Goal: Information Seeking & Learning: Learn about a topic

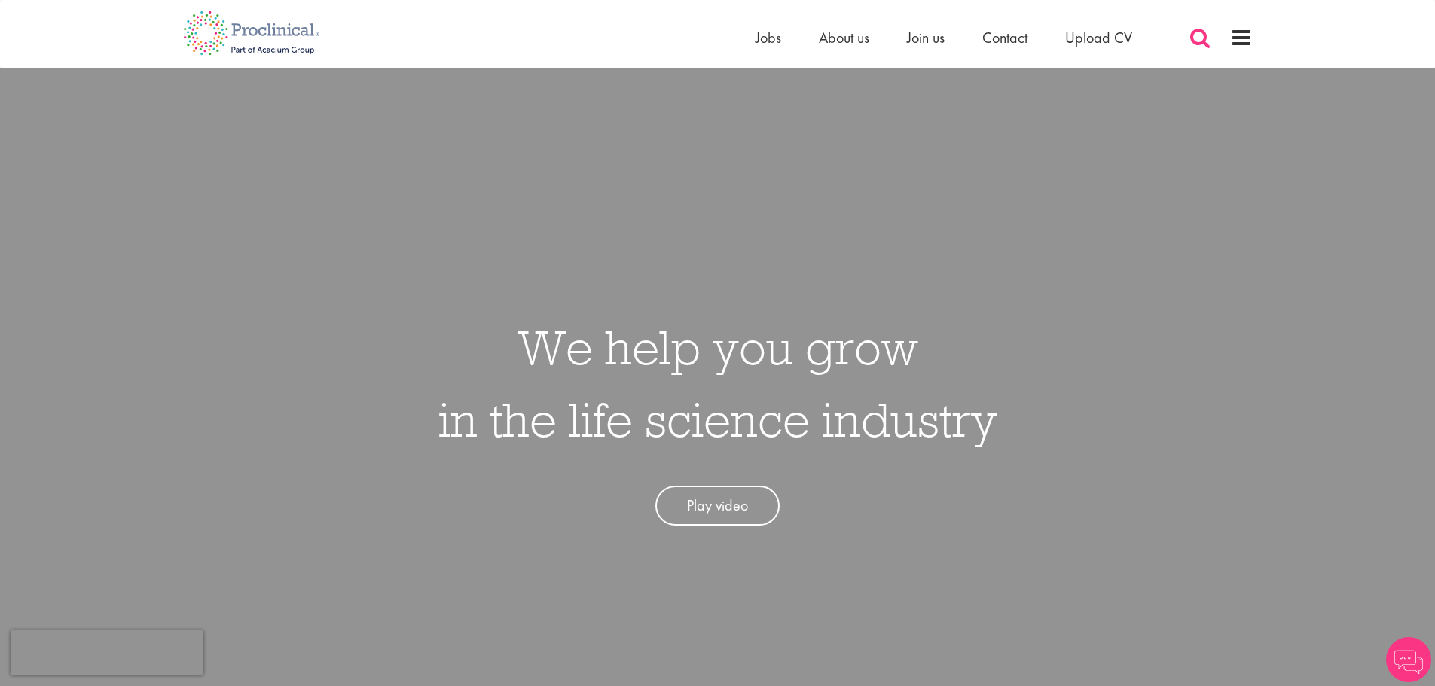
click at [1206, 43] on span at bounding box center [1200, 37] width 23 height 23
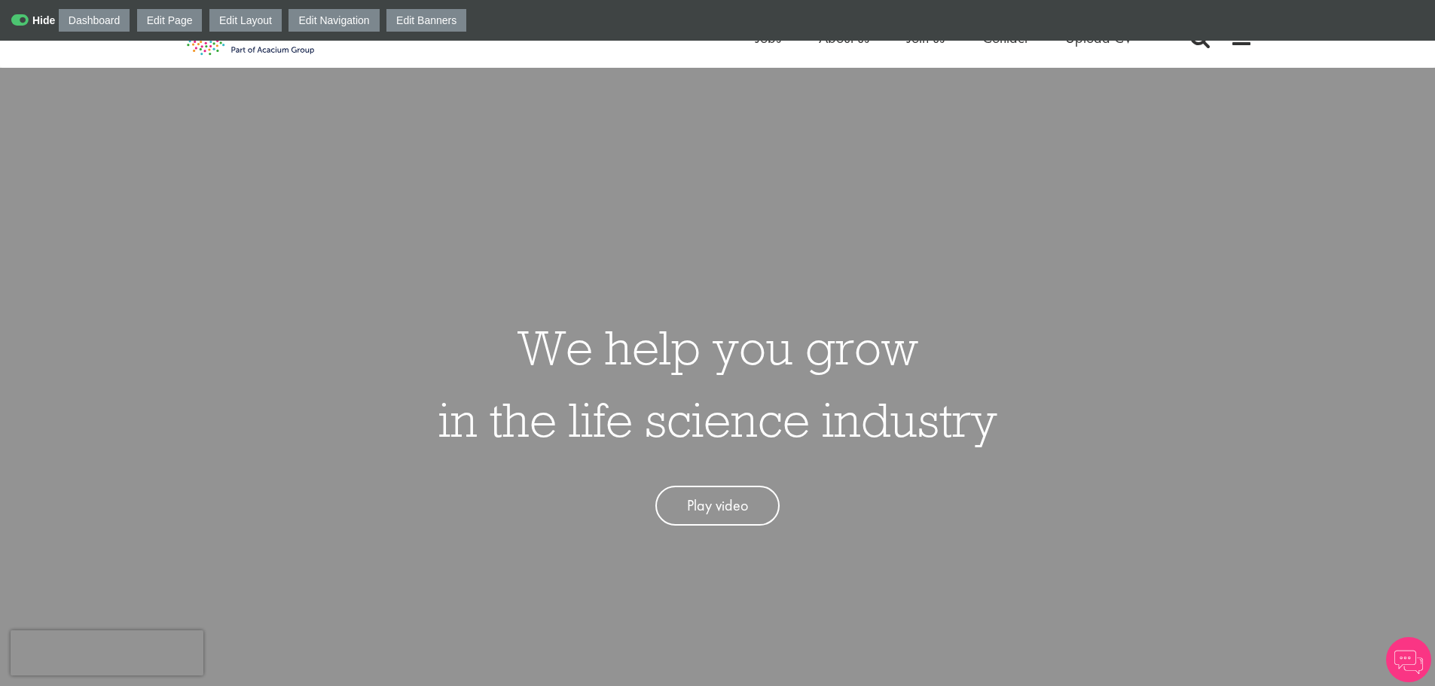
click at [1197, 39] on div "Dashboard Edit Page Edit Layout Edit Navigation Edit Banners" at bounding box center [717, 20] width 1435 height 41
click at [1198, 44] on span at bounding box center [1200, 37] width 23 height 23
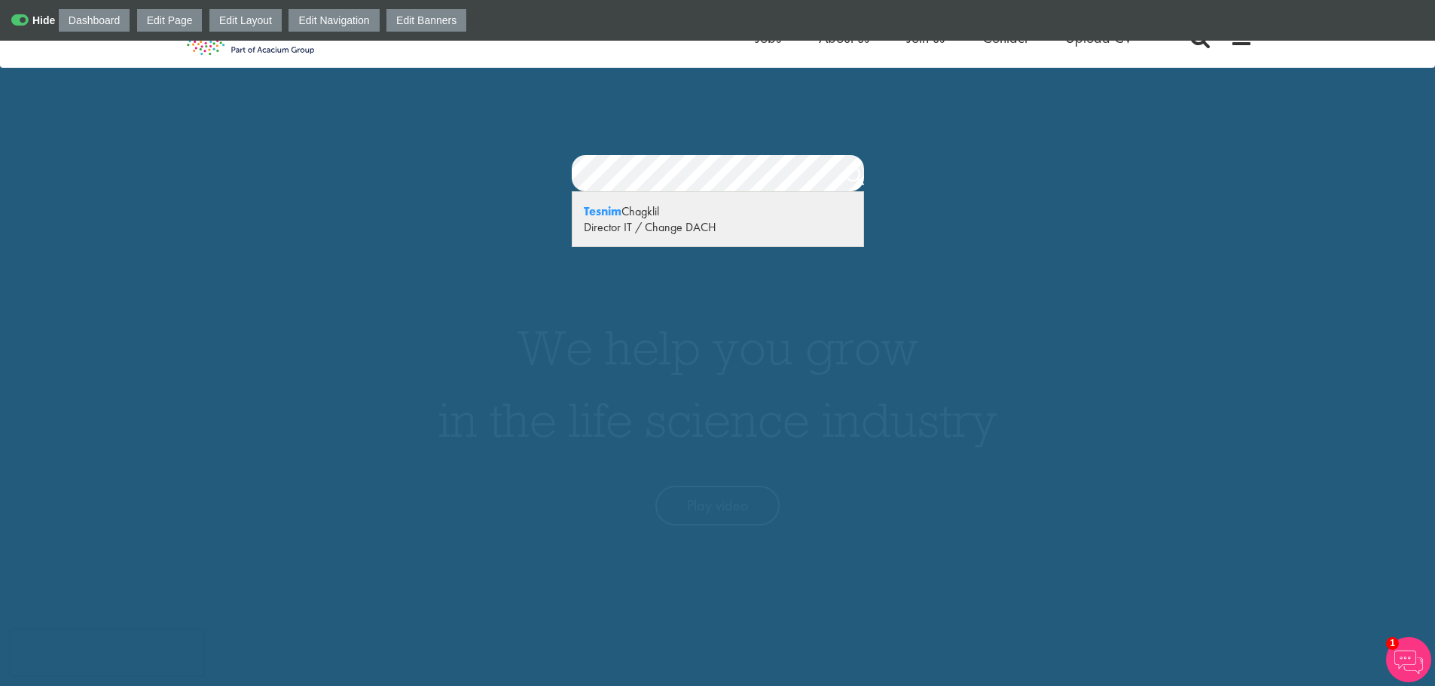
click at [613, 218] on strong "Tesnim" at bounding box center [603, 211] width 38 height 16
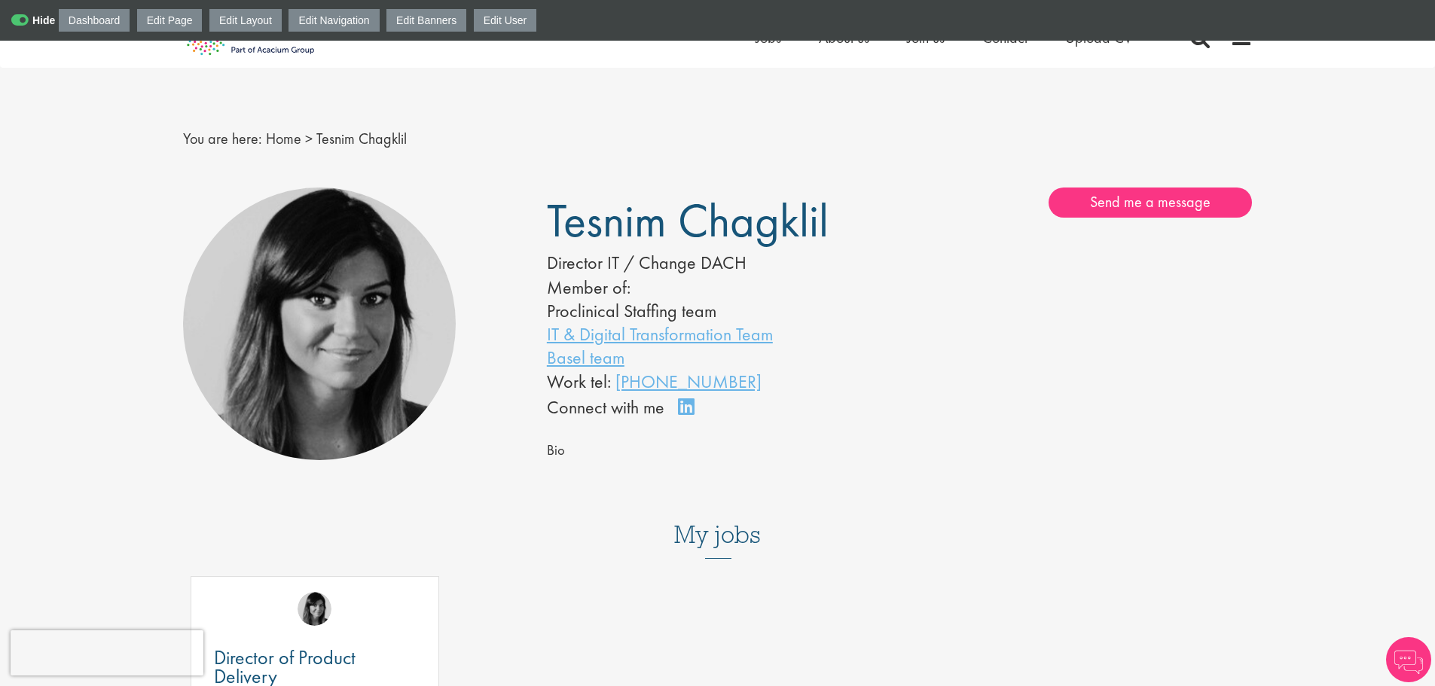
click at [17, 7] on div "Dashboard Edit Page Edit Layout Edit Navigation Edit Banners Edit User" at bounding box center [717, 20] width 1435 height 41
click at [21, 14] on icon at bounding box center [33, 20] width 44 height 15
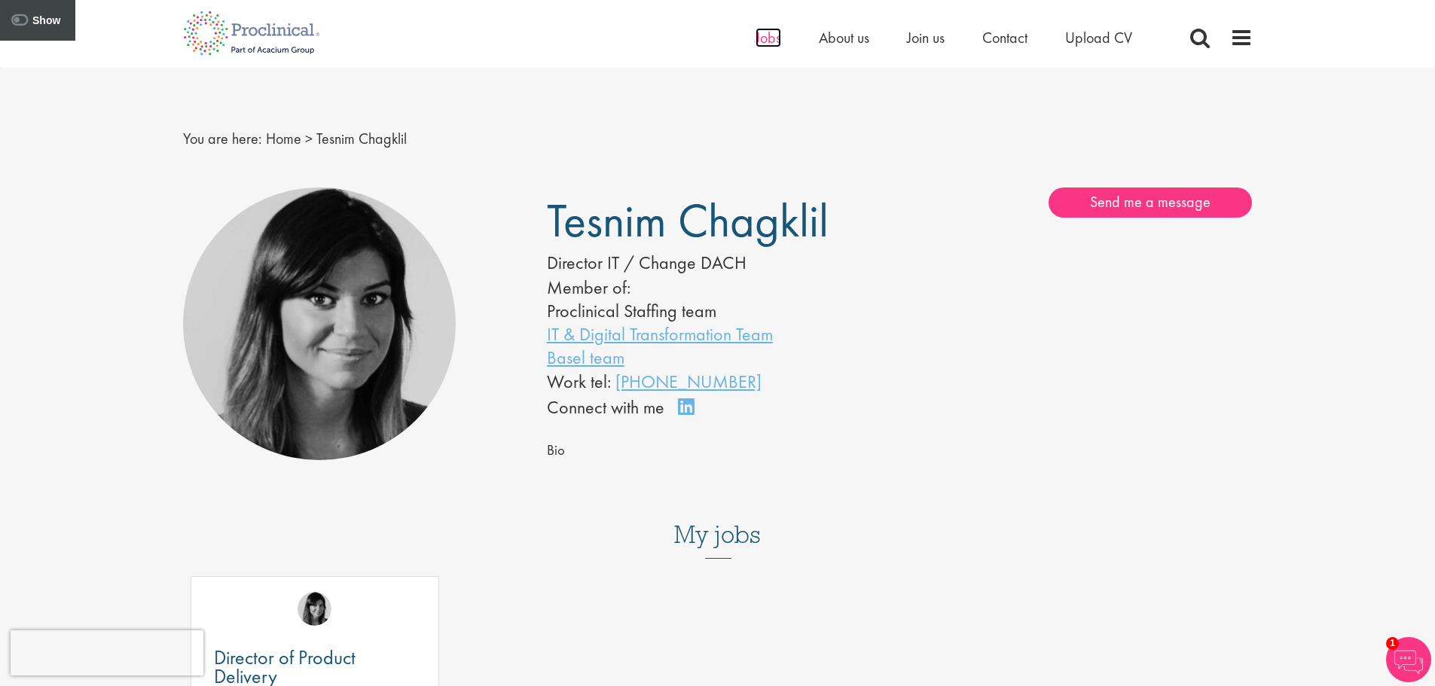
click at [767, 38] on span "Jobs" at bounding box center [769, 38] width 26 height 20
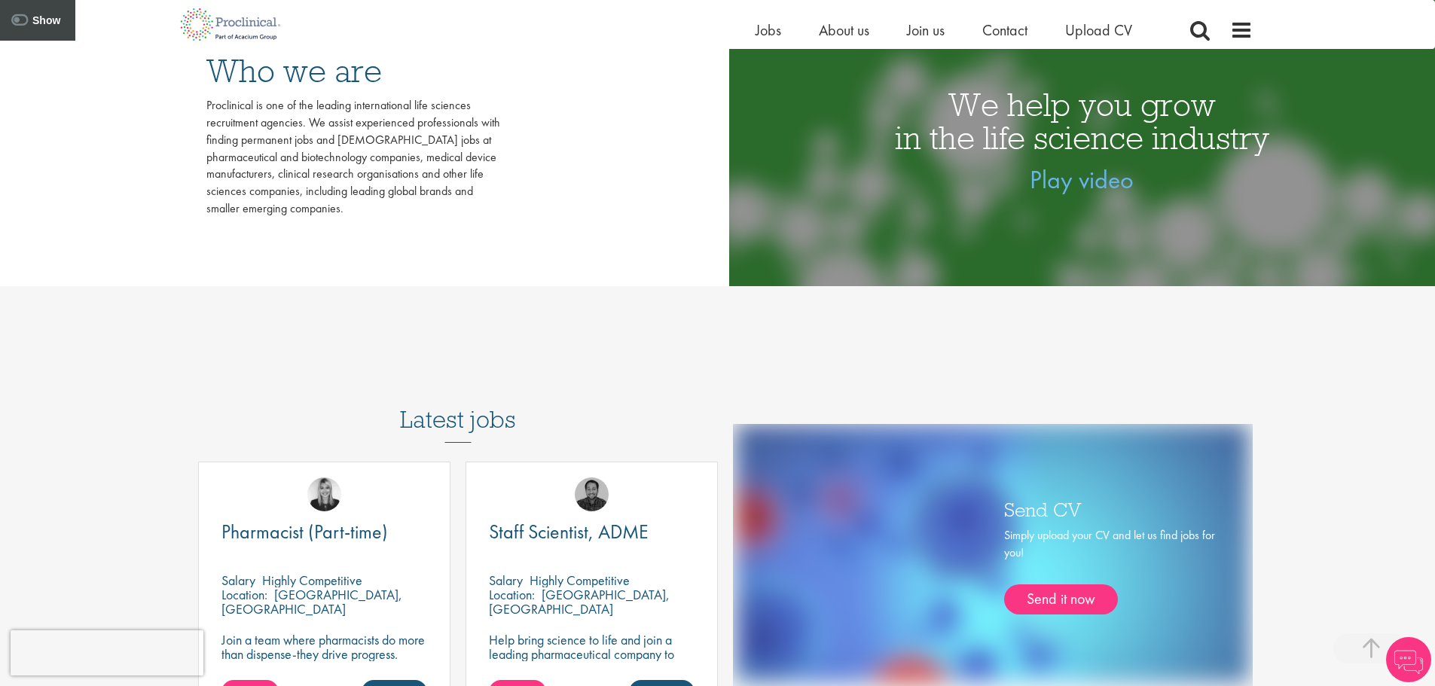
scroll to position [678, 0]
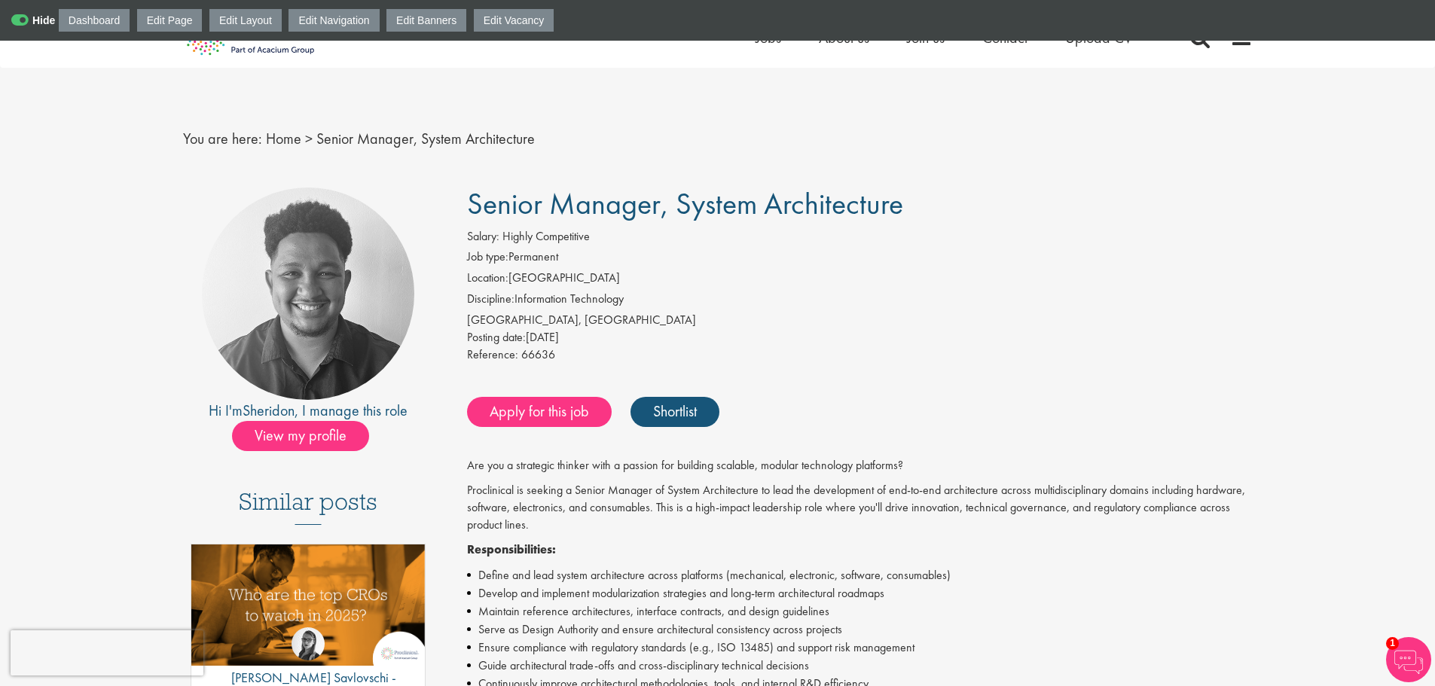
click at [26, 20] on icon at bounding box center [33, 20] width 44 height 15
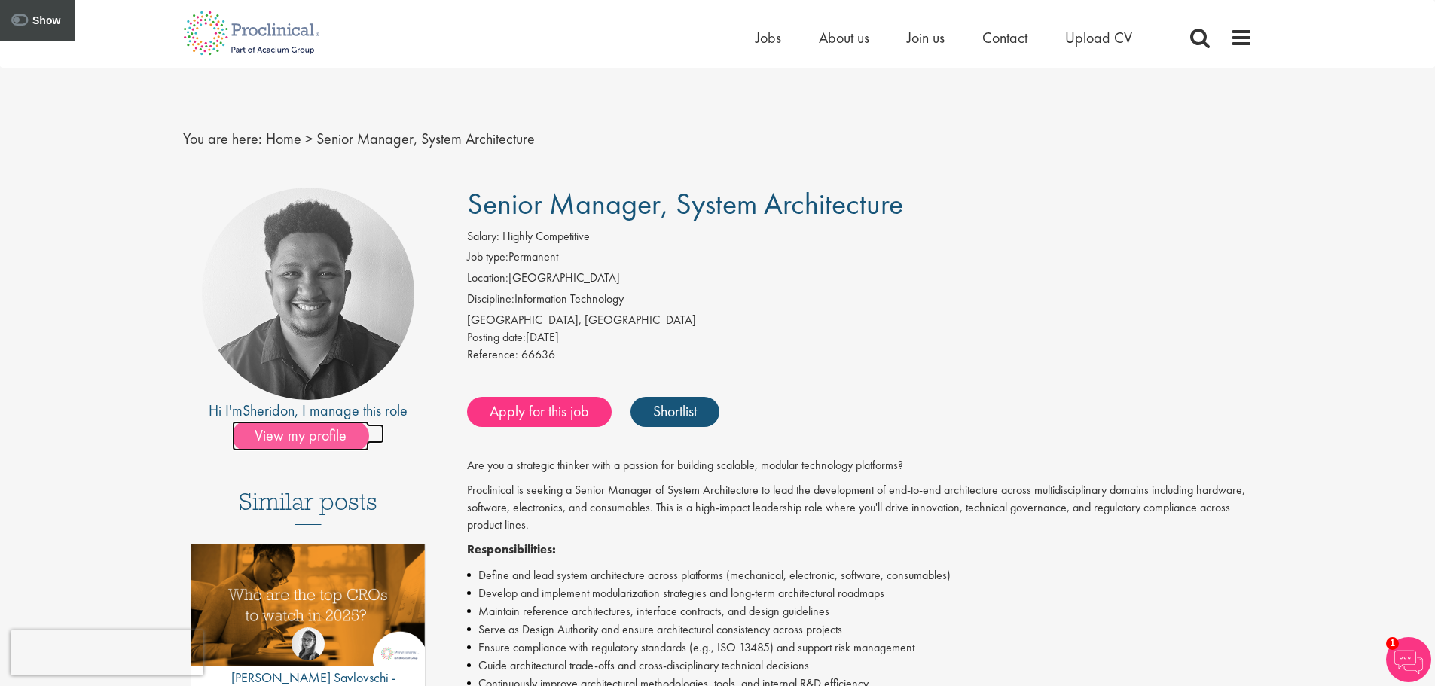
click at [305, 426] on span "View my profile" at bounding box center [300, 436] width 137 height 30
